Goal: Information Seeking & Learning: Learn about a topic

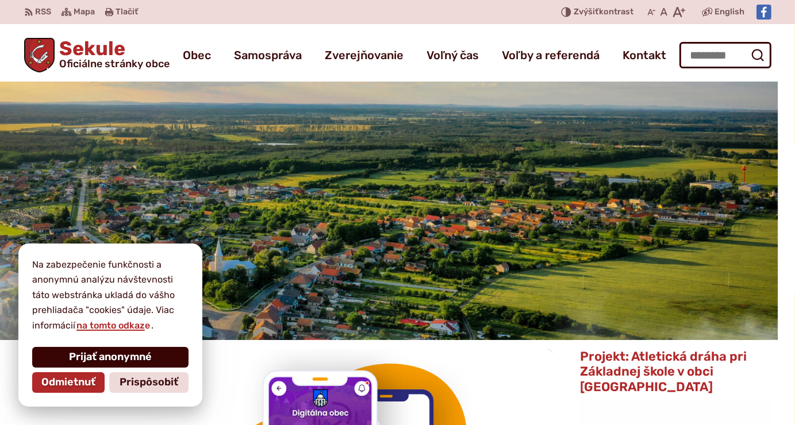
click at [129, 359] on span "Prijať anonymné" at bounding box center [110, 357] width 83 height 13
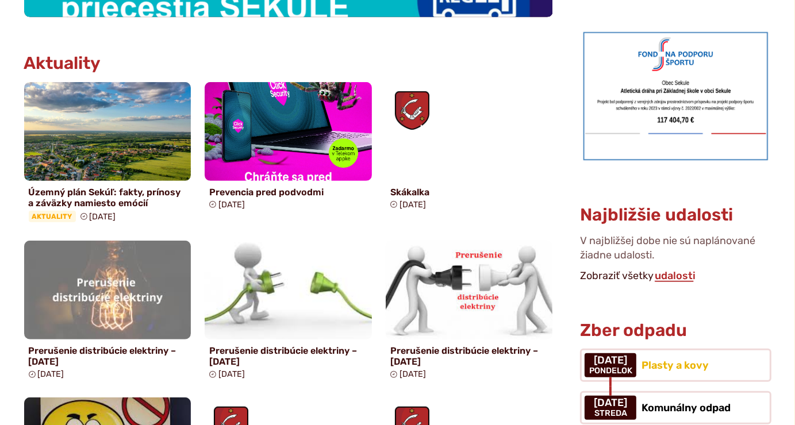
scroll to position [542, 0]
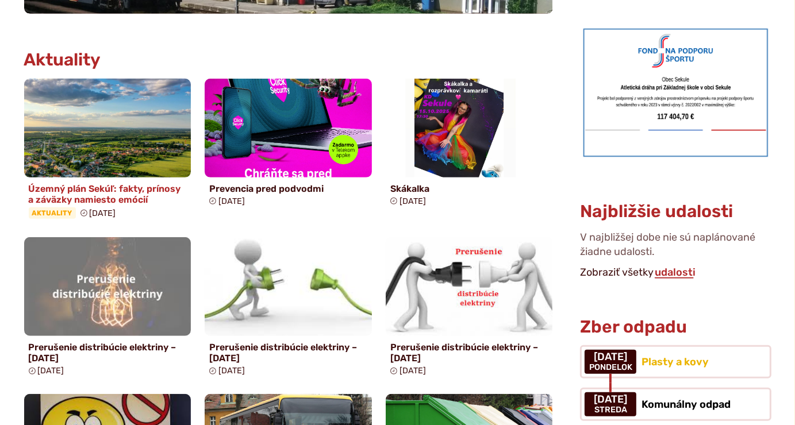
click at [138, 200] on h4 "Územný plán Sekúľ: fakty, prínosy a záväzky namiesto emócií" at bounding box center [108, 194] width 158 height 22
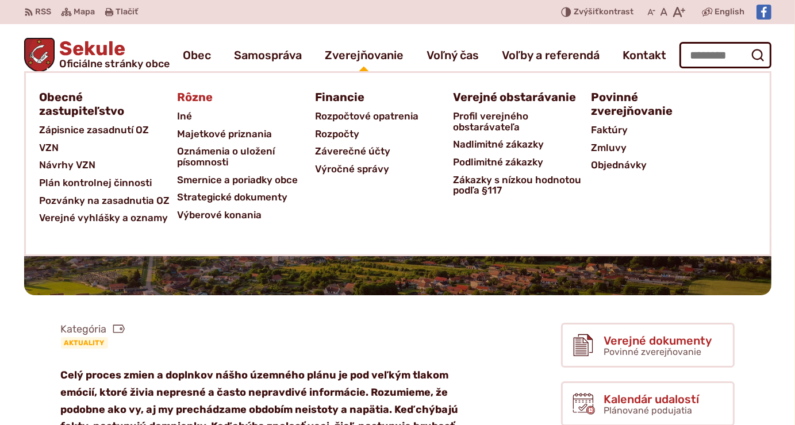
click at [201, 97] on span "Rôzne" at bounding box center [196, 97] width 36 height 21
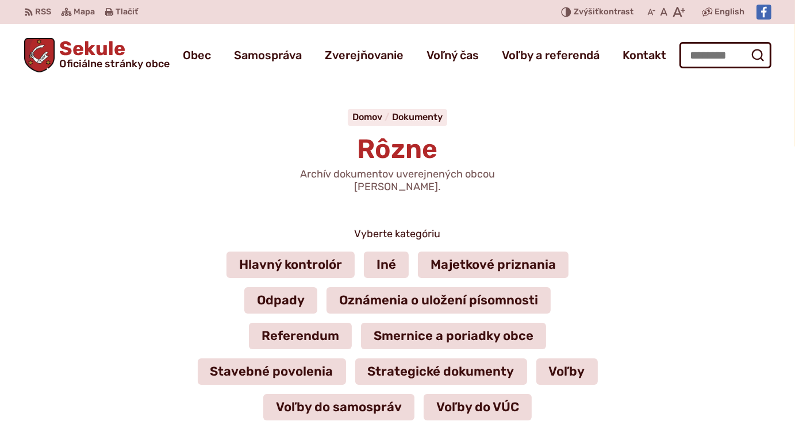
click at [115, 236] on div "Vyberte kategóriu Hlavný kontrolór Iné Majetkové priznania Odpady Oznámenia o u…" at bounding box center [398, 379] width 784 height 307
click at [307, 324] on link "Referendum" at bounding box center [300, 336] width 103 height 26
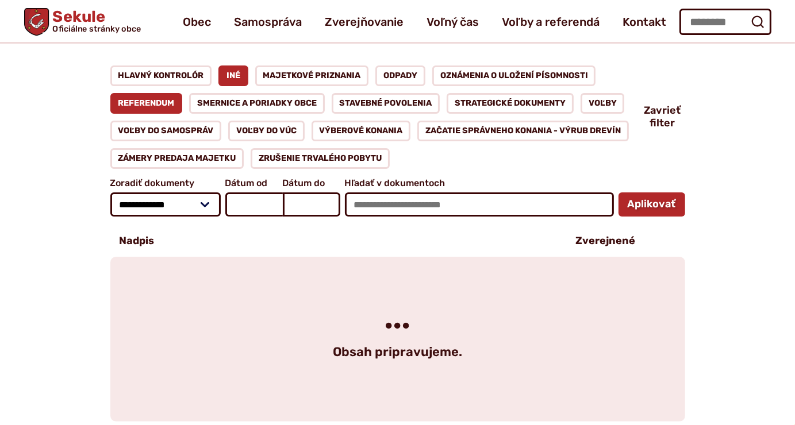
scroll to position [160, 0]
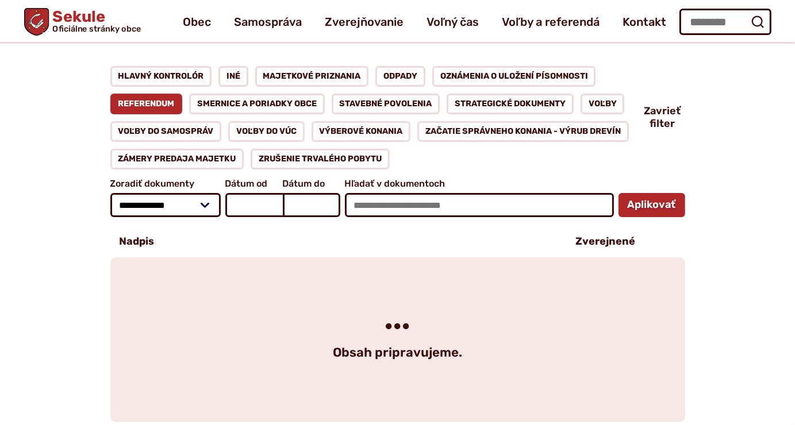
click at [77, 269] on div "**********" at bounding box center [398, 244] width 784 height 356
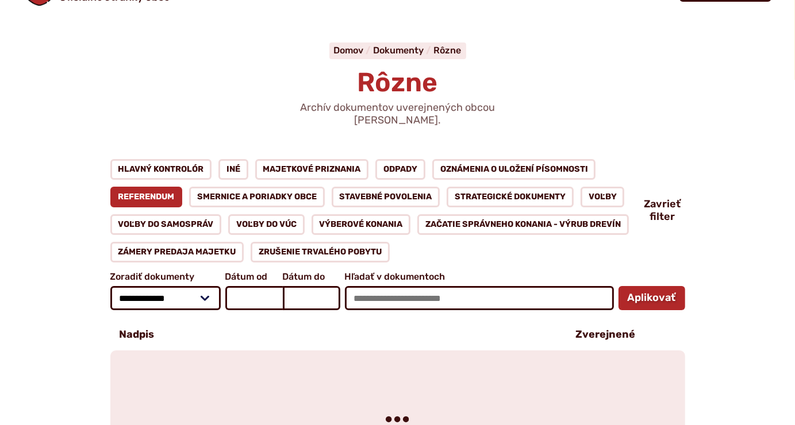
scroll to position [0, 0]
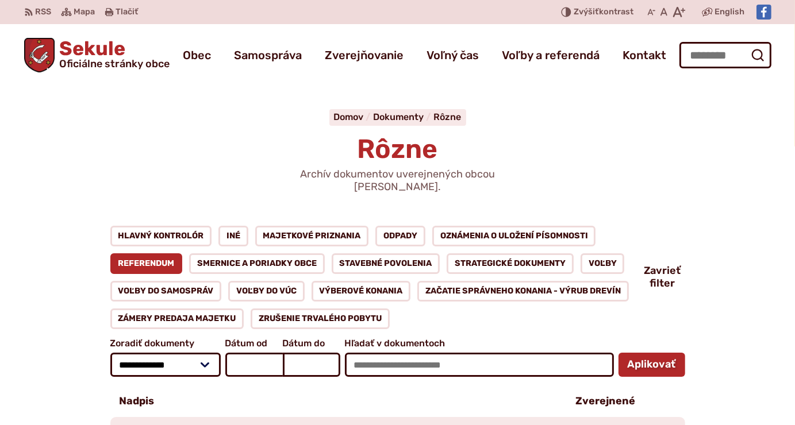
click at [119, 53] on span "Sekule Oficiálne stránky obce" at bounding box center [112, 54] width 115 height 30
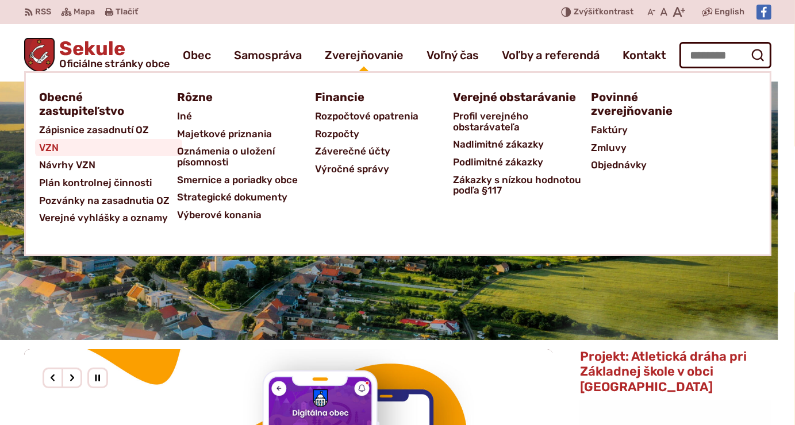
click at [97, 147] on link "VZN" at bounding box center [109, 148] width 138 height 18
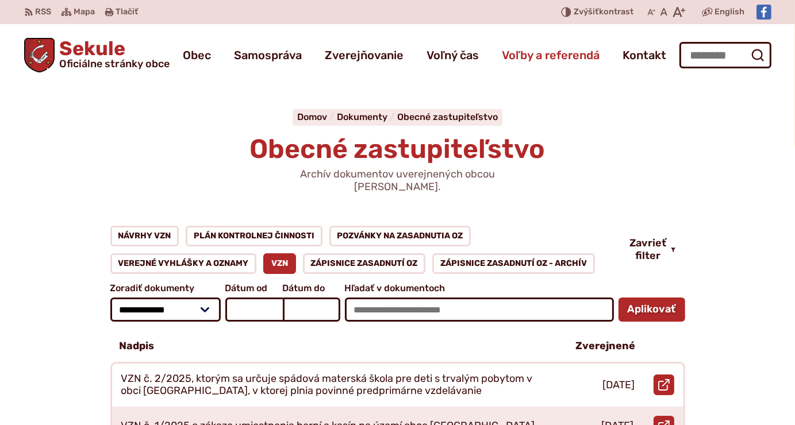
click at [566, 53] on span "Voľby a referendá" at bounding box center [551, 55] width 98 height 32
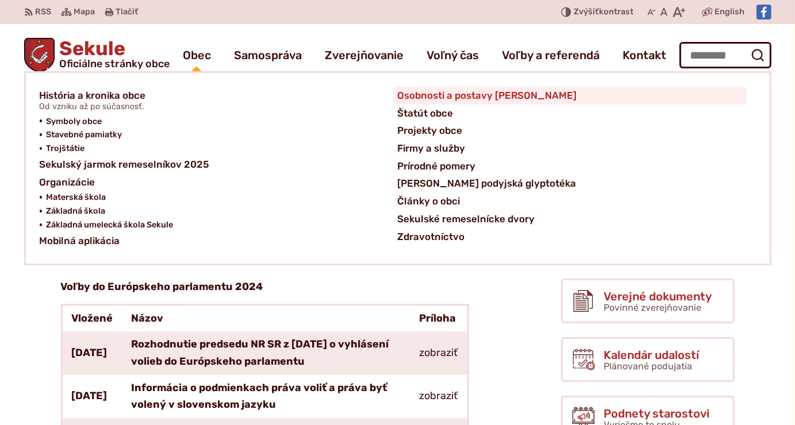
click at [449, 91] on span "Osobnosti a postavy [PERSON_NAME]" at bounding box center [487, 96] width 179 height 18
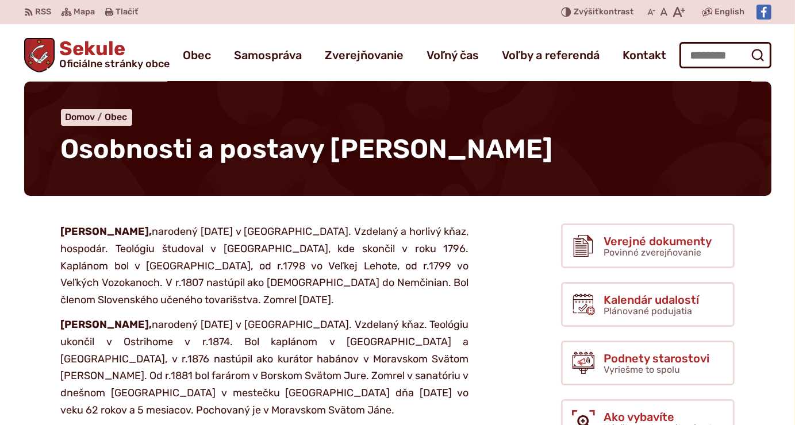
click at [109, 43] on span "Sekule Oficiálne stránky obce" at bounding box center [112, 54] width 115 height 30
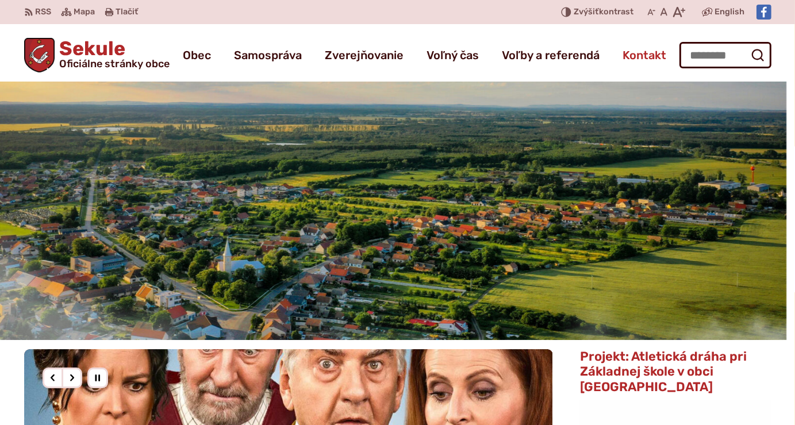
click at [652, 55] on span "Kontakt" at bounding box center [644, 55] width 44 height 32
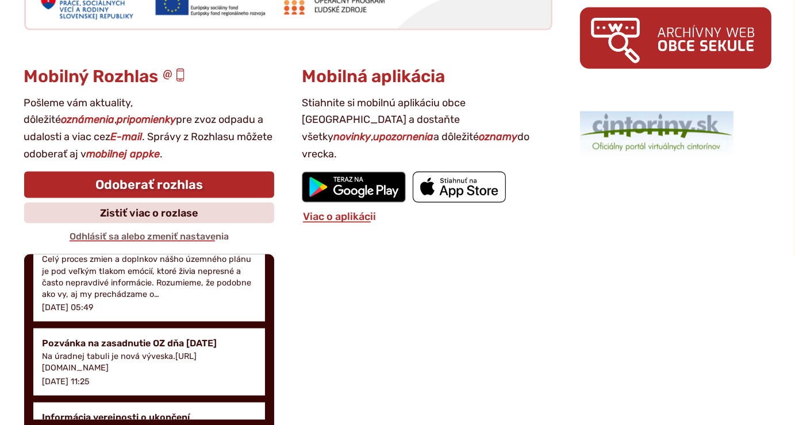
scroll to position [48, 0]
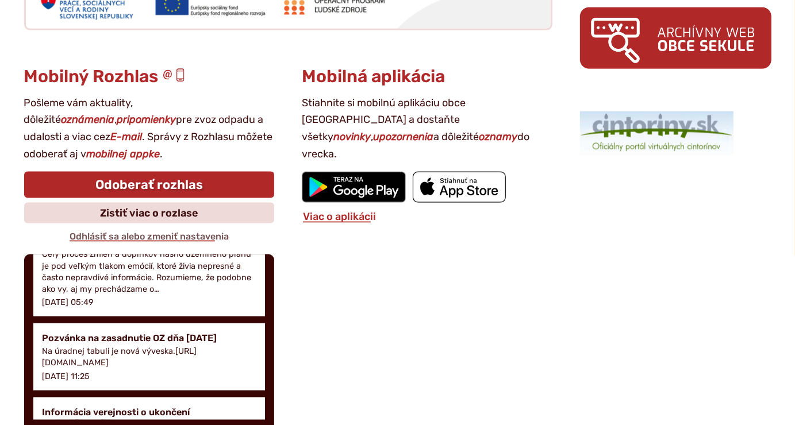
click at [117, 282] on p "Celý proces zmien a doplnkov nášho územného plánu je pod veľkým tlakom emócií, …" at bounding box center [150, 272] width 214 height 47
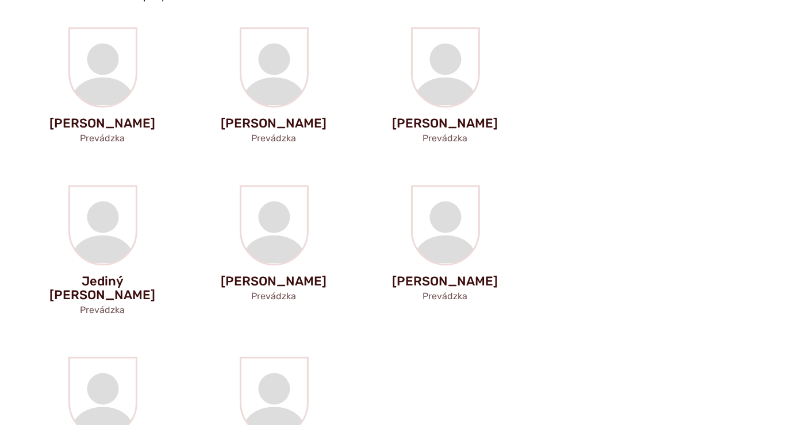
scroll to position [2291, 0]
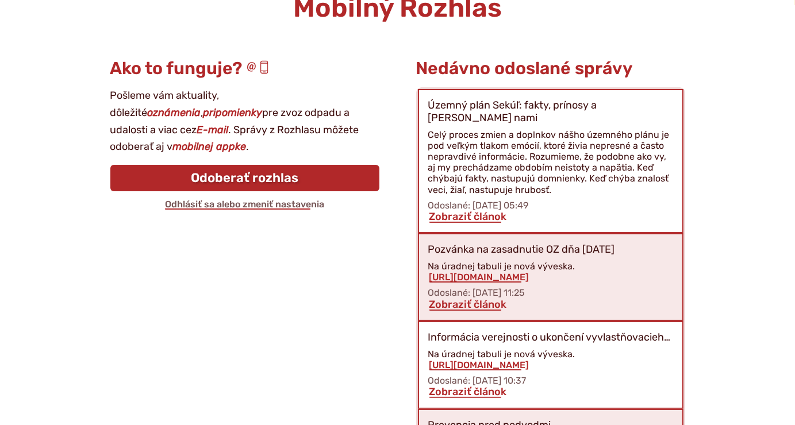
scroll to position [142, 0]
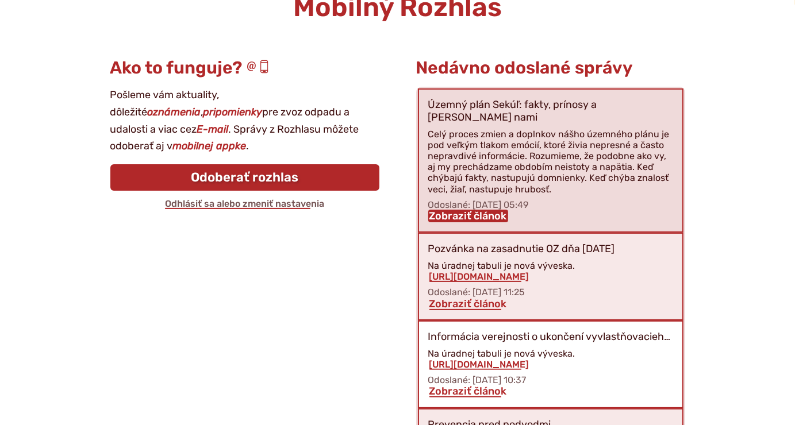
click at [451, 210] on link "Zobraziť článok" at bounding box center [468, 216] width 80 height 13
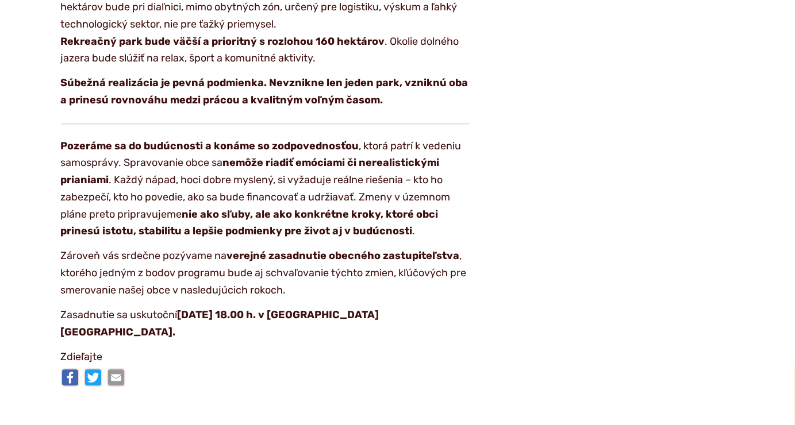
scroll to position [2121, 0]
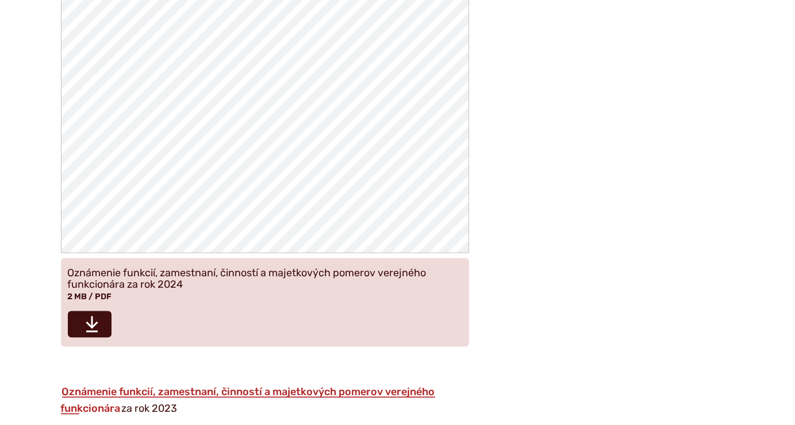
scroll to position [1413, 0]
